Goal: Communication & Community: Participate in discussion

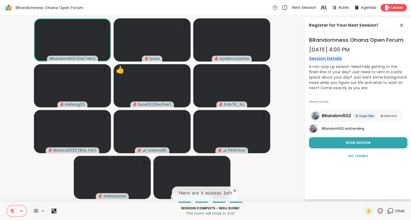
click at [9, 210] on button at bounding box center [12, 211] width 10 height 11
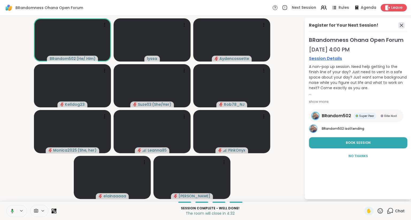
click at [400, 25] on icon at bounding box center [401, 25] width 6 height 6
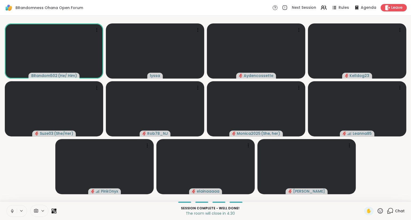
click at [12, 212] on icon at bounding box center [12, 211] width 5 height 5
click at [7, 207] on button at bounding box center [12, 211] width 10 height 11
click at [396, 11] on div "Leave" at bounding box center [393, 8] width 27 height 8
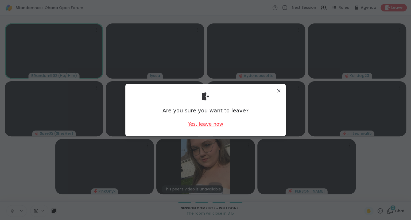
click at [201, 125] on div "Yes, leave now" at bounding box center [205, 124] width 35 height 7
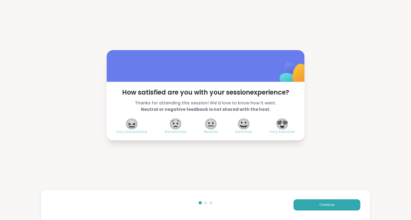
click at [287, 123] on span "😍" at bounding box center [281, 124] width 13 height 10
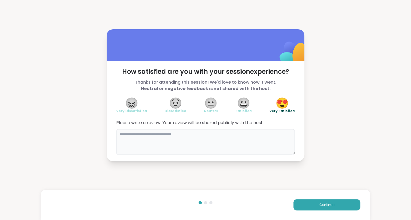
click at [256, 149] on textarea at bounding box center [205, 142] width 178 height 26
type textarea "**********"
click at [334, 206] on button "Continue" at bounding box center [326, 205] width 67 height 11
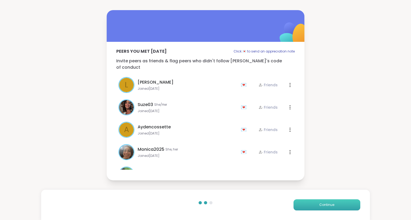
click at [323, 208] on button "Continue" at bounding box center [326, 205] width 67 height 11
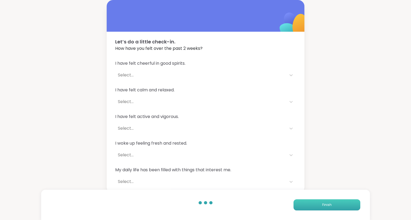
click at [323, 207] on span "Finish" at bounding box center [326, 205] width 9 height 5
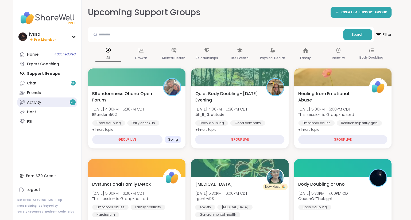
click at [57, 102] on link "Activity 9 +" at bounding box center [47, 103] width 60 height 10
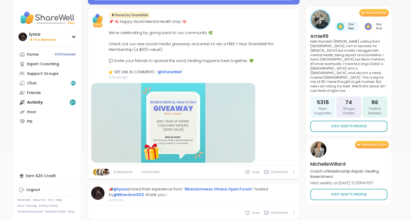
scroll to position [80, 0]
click at [41, 176] on div "Earn $20 Credit" at bounding box center [47, 176] width 60 height 10
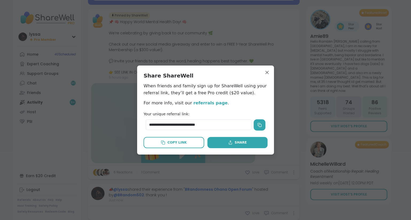
click at [257, 127] on icon at bounding box center [259, 125] width 4 height 4
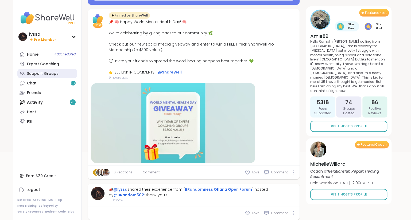
click at [41, 70] on link "Support Groups" at bounding box center [47, 74] width 60 height 10
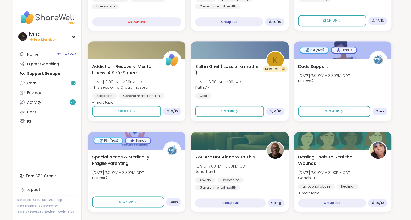
scroll to position [241, 0]
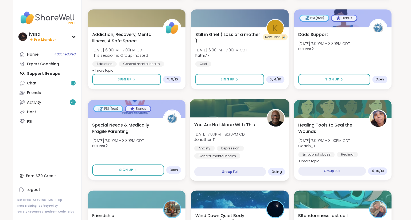
click at [251, 148] on div "Anxiety [MEDICAL_DATA] General mental health" at bounding box center [239, 152] width 91 height 13
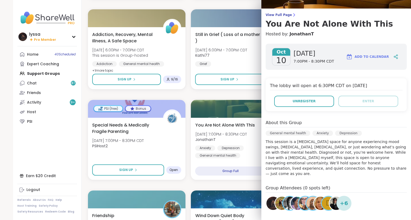
scroll to position [0, 0]
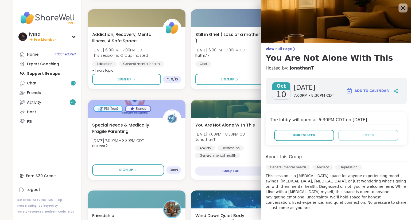
click at [404, 6] on icon at bounding box center [402, 8] width 7 height 7
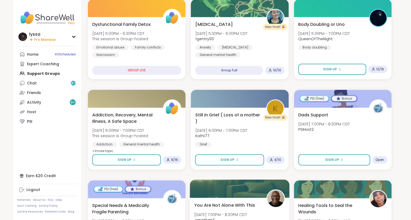
scroll to position [161, 0]
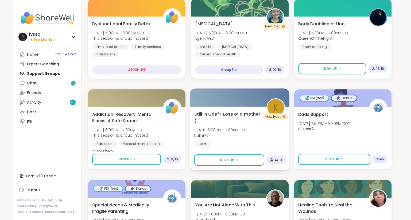
click at [265, 126] on div "Still in Grief ( Loss of a mother ) [DATE] 6:00PM - 7:00PM CDT Kathi77 Grief" at bounding box center [239, 129] width 91 height 36
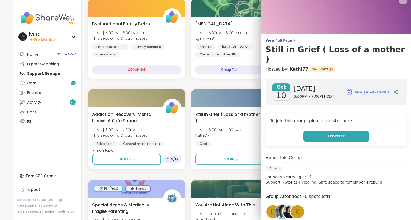
scroll to position [0, 0]
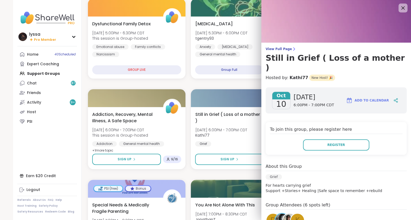
click at [403, 8] on icon at bounding box center [402, 7] width 3 height 3
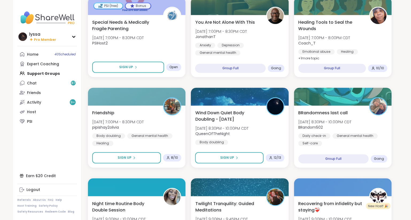
scroll to position [344, 0]
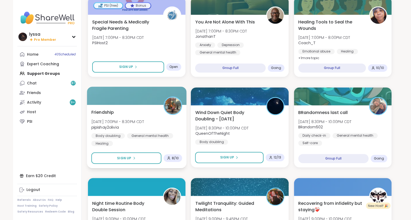
click at [153, 128] on div "Friendship [DATE] 7:00PM - 8:30PM CDT pipishay2olivia Body doubling General men…" at bounding box center [136, 127] width 91 height 37
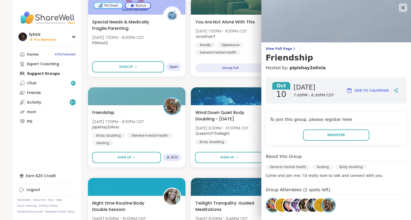
scroll to position [0, 0]
click at [405, 6] on icon at bounding box center [402, 8] width 7 height 7
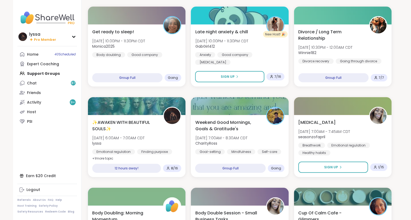
scroll to position [607, 0]
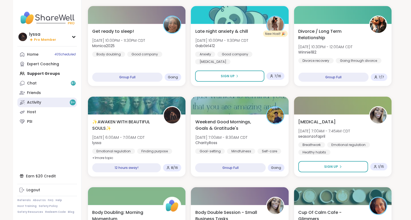
click at [49, 101] on link "Activity 9 +" at bounding box center [47, 103] width 60 height 10
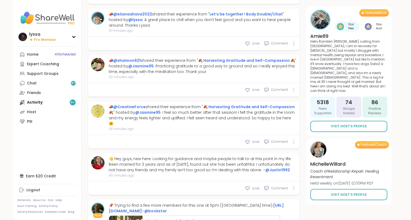
scroll to position [340, 0]
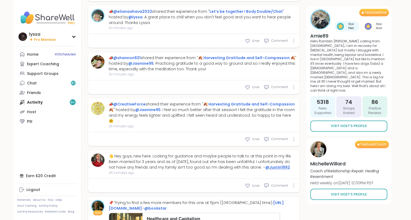
click at [266, 165] on link "@Justin1992" at bounding box center [277, 167] width 25 height 5
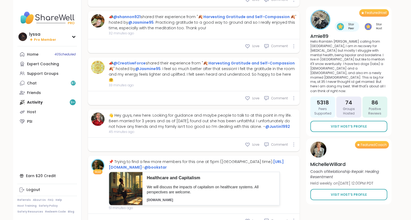
scroll to position [423, 0]
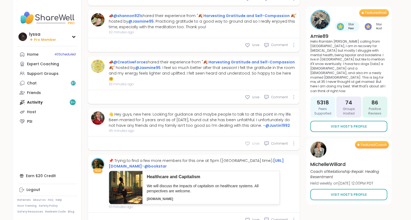
click at [248, 141] on icon at bounding box center [247, 143] width 5 height 5
type textarea "*"
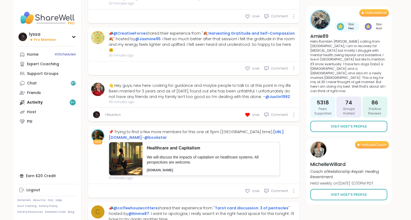
scroll to position [452, 0]
click at [214, 155] on p "We will discuss the impacts of capitalism on healthcare systems. All perspectiv…" at bounding box center [211, 160] width 128 height 10
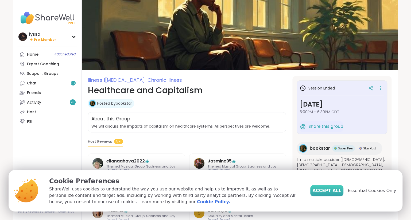
click at [329, 192] on span "Accept All" at bounding box center [326, 191] width 29 height 6
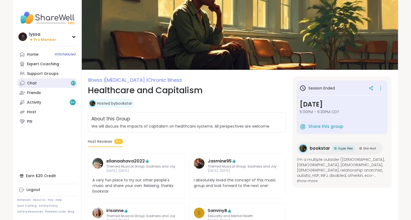
click at [55, 85] on link "Chat 87" at bounding box center [47, 83] width 60 height 10
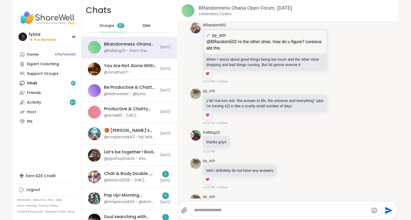
scroll to position [2316, 0]
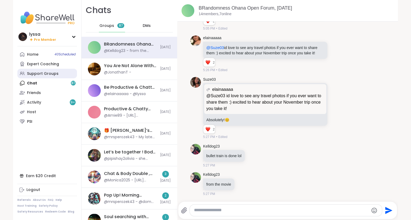
click at [40, 76] on div "Support Groups" at bounding box center [42, 73] width 31 height 5
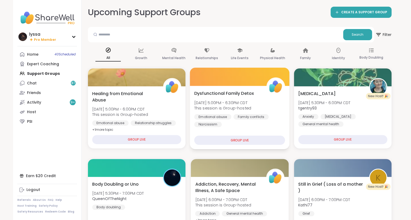
click at [218, 109] on span "This session is Group-hosted" at bounding box center [222, 108] width 57 height 5
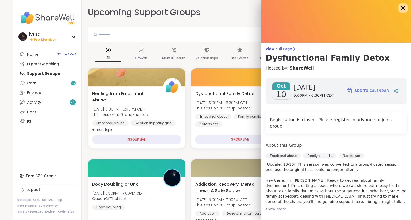
click at [401, 11] on icon at bounding box center [402, 8] width 7 height 7
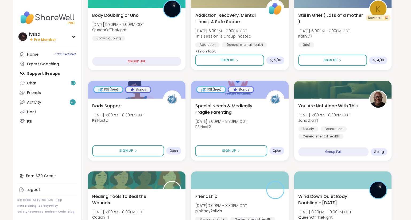
scroll to position [172, 0]
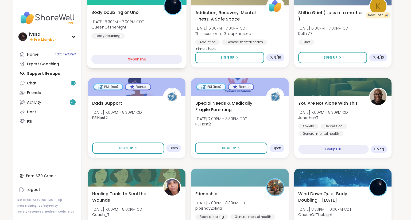
click at [138, 45] on div "Body Doubling or Uno Fri, Oct 10 | 5:30PM - 7:00PM CDT QueenOfTheNight Body dou…" at bounding box center [137, 37] width 100 height 64
